Goal: Book appointment/travel/reservation

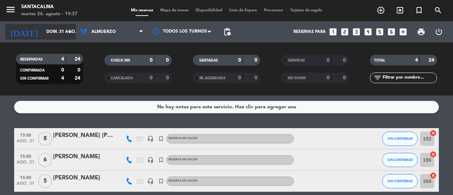
drag, startPoint x: 0, startPoint y: 0, endPoint x: 59, endPoint y: 30, distance: 66.6
click at [59, 30] on input "dom. 31 ago." at bounding box center [71, 32] width 56 height 12
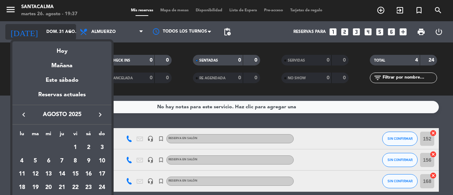
scroll to position [63, 0]
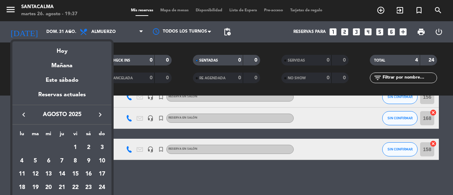
drag, startPoint x: 59, startPoint y: 50, endPoint x: 70, endPoint y: 43, distance: 12.6
click at [60, 50] on div "Hoy" at bounding box center [61, 48] width 99 height 15
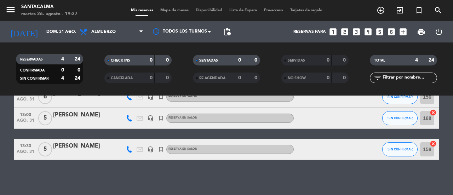
type input "[DATE] ago."
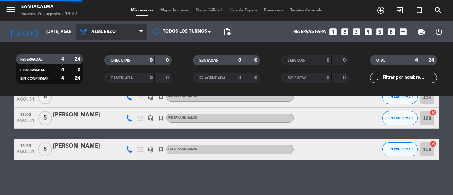
click at [91, 31] on span "Almuerzo" at bounding box center [111, 32] width 71 height 16
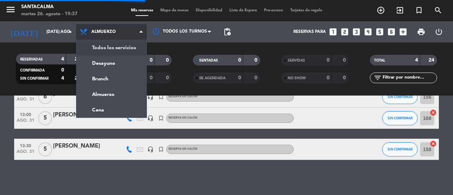
click at [97, 45] on div "menu Santacalma martes 26. agosto - 19:37 Mis reservas Mapa de mesas Disponibil…" at bounding box center [226, 48] width 453 height 96
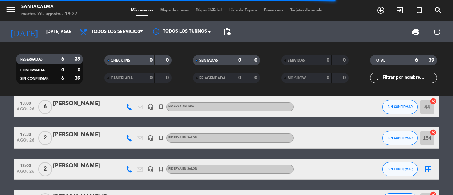
scroll to position [127, 0]
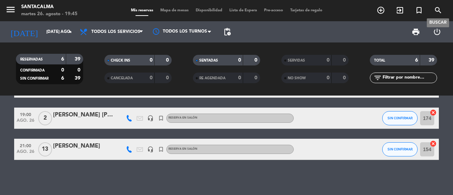
click at [437, 11] on icon "search" at bounding box center [438, 10] width 8 height 8
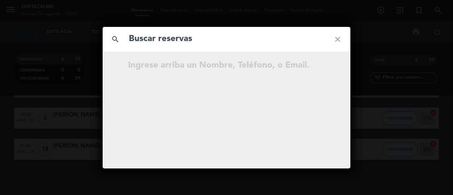
drag, startPoint x: 337, startPoint y: 37, endPoint x: 345, endPoint y: 37, distance: 7.8
click at [337, 37] on icon "close" at bounding box center [337, 39] width 25 height 25
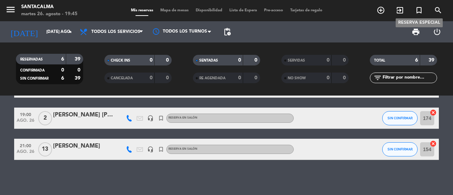
click at [418, 10] on icon "turned_in_not" at bounding box center [419, 10] width 8 height 8
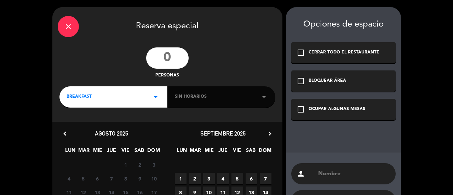
click at [333, 171] on input "text" at bounding box center [353, 174] width 73 height 10
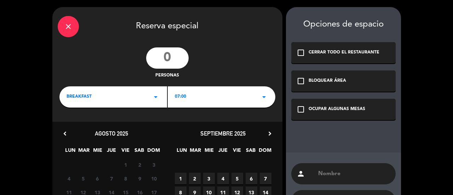
paste input "[PERSON_NAME]"
type input "[PERSON_NAME]"
click at [301, 110] on icon "check_box_outline_blank" at bounding box center [301, 109] width 8 height 8
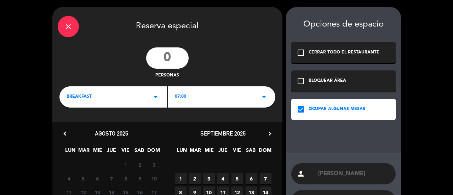
scroll to position [87, 0]
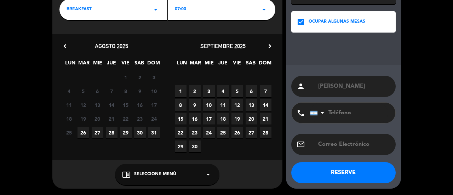
drag, startPoint x: 336, startPoint y: 111, endPoint x: 264, endPoint y: 65, distance: 85.7
click at [334, 111] on input "tel" at bounding box center [349, 113] width 78 height 21
click at [328, 113] on input "tel" at bounding box center [349, 113] width 78 height 21
paste input "[PHONE_NUMBER]"
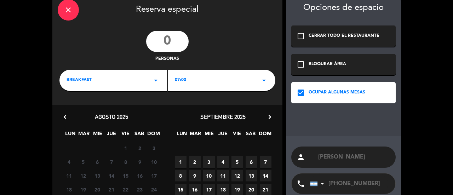
type input "[PHONE_NUMBER]"
click at [176, 47] on input "number" at bounding box center [167, 41] width 42 height 21
type input "6"
click at [104, 86] on div "BREAKFAST arrow_drop_down" at bounding box center [113, 80] width 108 height 21
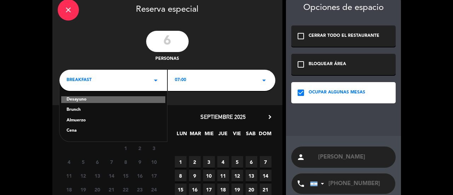
click at [74, 122] on div "Almuerzo" at bounding box center [113, 120] width 93 height 7
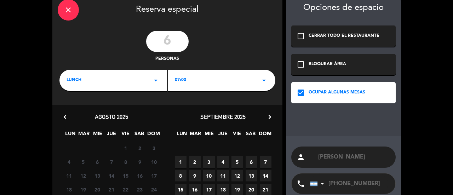
drag, startPoint x: 203, startPoint y: 82, endPoint x: 199, endPoint y: 85, distance: 4.7
click at [203, 82] on div "07:00 arrow_drop_down" at bounding box center [222, 80] width 108 height 21
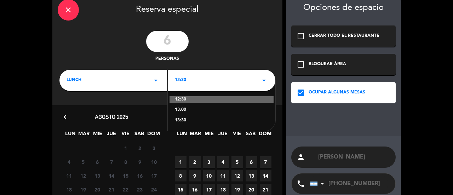
click at [182, 110] on div "13:00" at bounding box center [221, 110] width 93 height 7
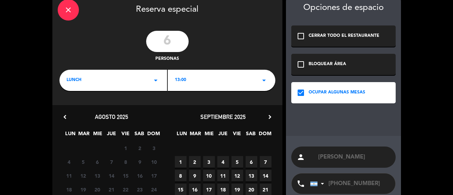
scroll to position [87, 0]
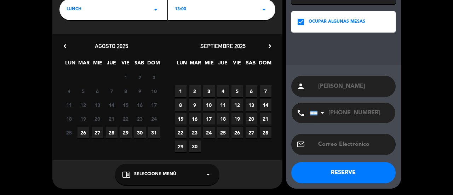
click at [140, 134] on span "30" at bounding box center [140, 133] width 12 height 12
drag, startPoint x: 168, startPoint y: 174, endPoint x: 168, endPoint y: 166, distance: 7.4
click at [168, 173] on span "Seleccione Menú" at bounding box center [155, 174] width 42 height 7
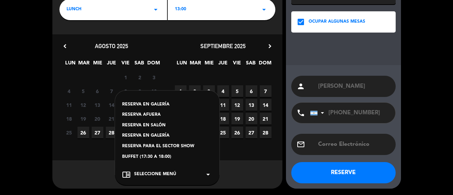
click at [154, 102] on div "RESERVA EN GALERÍA" at bounding box center [167, 104] width 90 height 7
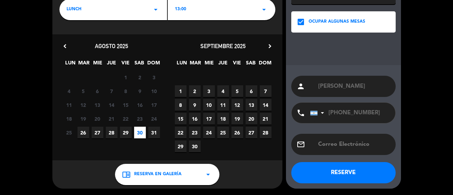
click at [349, 174] on button "RESERVE" at bounding box center [343, 172] width 104 height 21
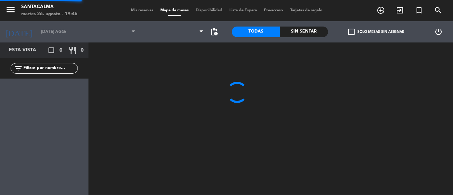
type input "sáb. 30 ago."
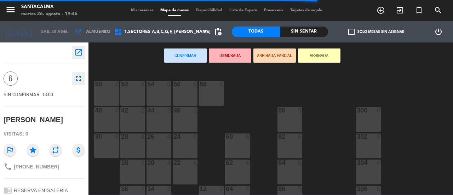
scroll to position [142, 0]
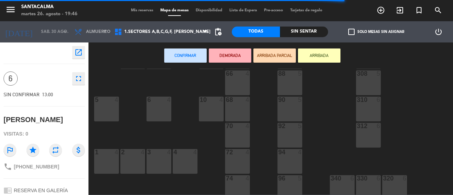
drag, startPoint x: 187, startPoint y: 165, endPoint x: 176, endPoint y: 165, distance: 11.0
click at [187, 165] on div "4 4" at bounding box center [185, 161] width 25 height 25
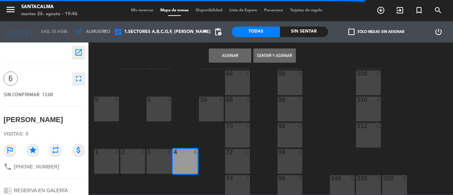
drag, startPoint x: 164, startPoint y: 165, endPoint x: 227, endPoint y: 97, distance: 92.4
click at [164, 165] on div "3 4" at bounding box center [159, 161] width 25 height 25
click at [231, 56] on button "Asignar" at bounding box center [230, 55] width 42 height 14
